Goal: Entertainment & Leisure: Consume media (video, audio)

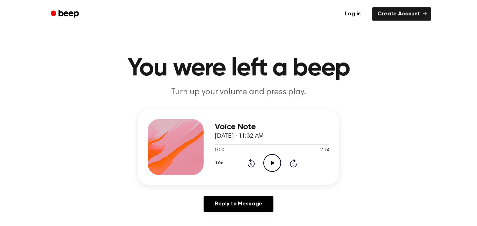
click at [274, 168] on icon "Play Audio" at bounding box center [272, 163] width 18 height 18
click at [267, 162] on icon "Pause Audio" at bounding box center [272, 163] width 18 height 18
click at [277, 163] on icon "Play Audio" at bounding box center [272, 163] width 18 height 18
click at [274, 164] on icon "Pause Audio" at bounding box center [272, 163] width 18 height 18
click at [275, 169] on icon "Play Audio" at bounding box center [272, 163] width 18 height 18
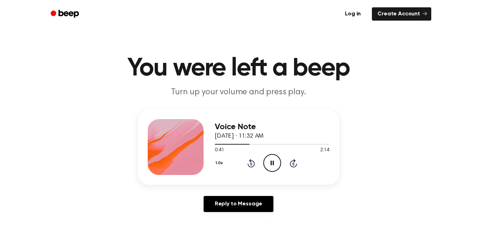
click at [249, 163] on icon "Rewind 5 seconds" at bounding box center [251, 163] width 8 height 9
click at [251, 164] on icon at bounding box center [251, 163] width 2 height 3
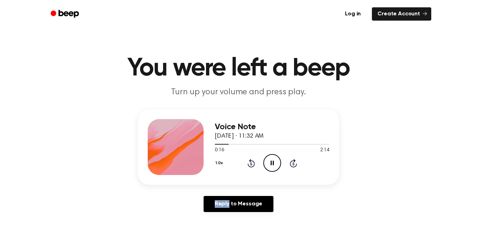
click at [251, 164] on icon at bounding box center [251, 163] width 2 height 3
